Goal: Task Accomplishment & Management: Complete application form

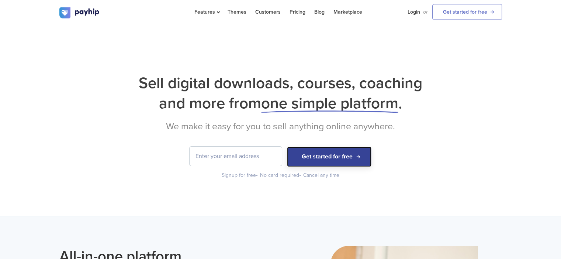
click at [304, 160] on button "Get started for free" at bounding box center [329, 157] width 84 height 20
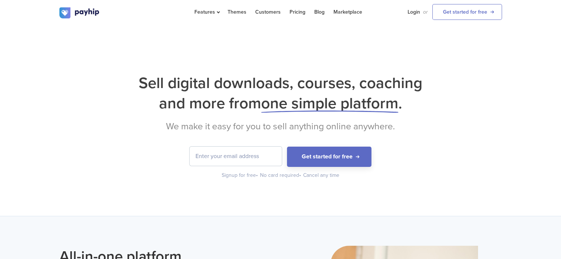
click at [254, 167] on div "Get started for free Signup for free • No card required • Cancel any time" at bounding box center [280, 163] width 442 height 32
click at [253, 156] on input "email" at bounding box center [235, 156] width 92 height 19
type input "mohamedabdelnaby509@gmail.com"
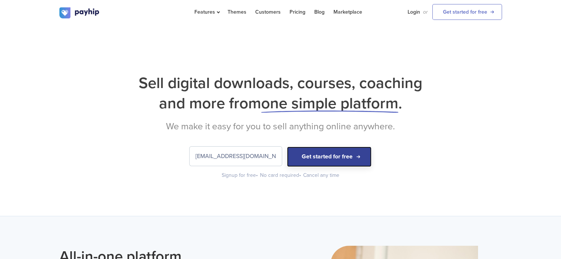
click at [302, 160] on button "Get started for free" at bounding box center [329, 157] width 84 height 20
